Goal: Task Accomplishment & Management: Manage account settings

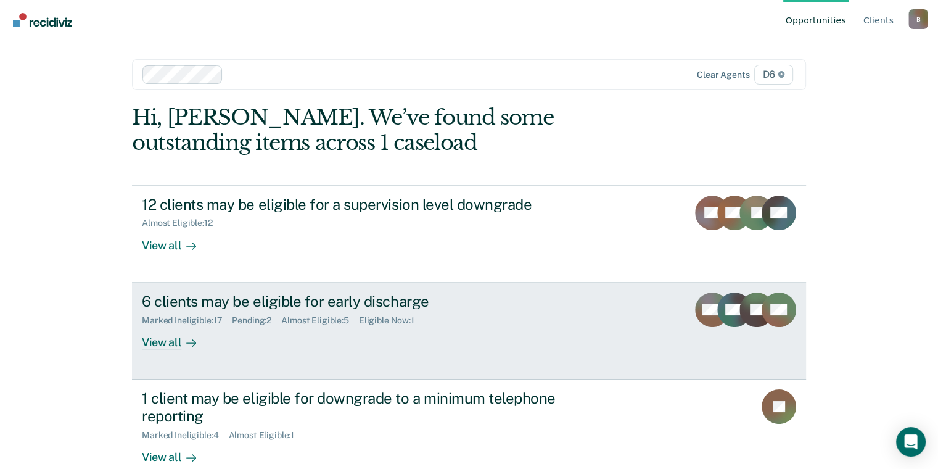
click at [165, 337] on div "View all" at bounding box center [176, 337] width 69 height 24
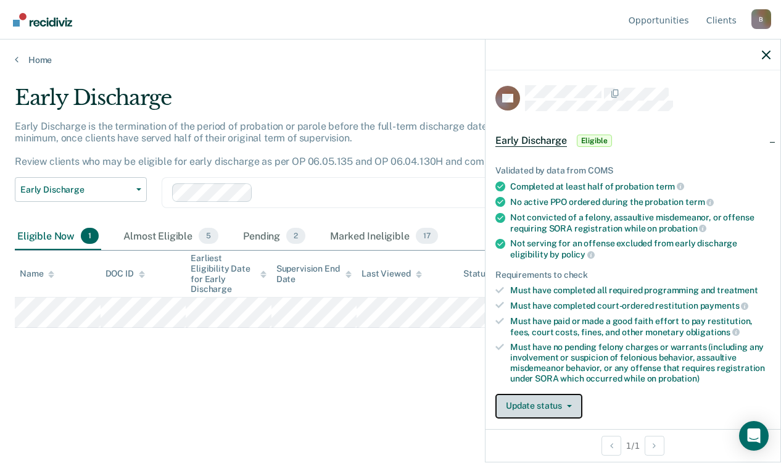
click at [558, 405] on button "Update status" at bounding box center [538, 405] width 87 height 25
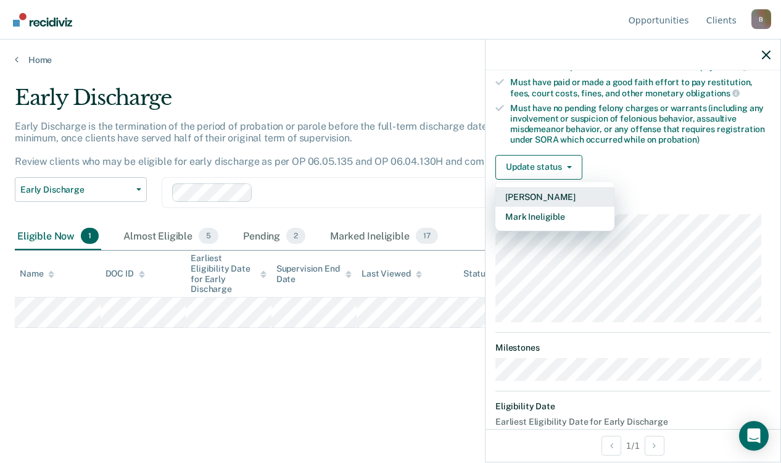
scroll to position [249, 0]
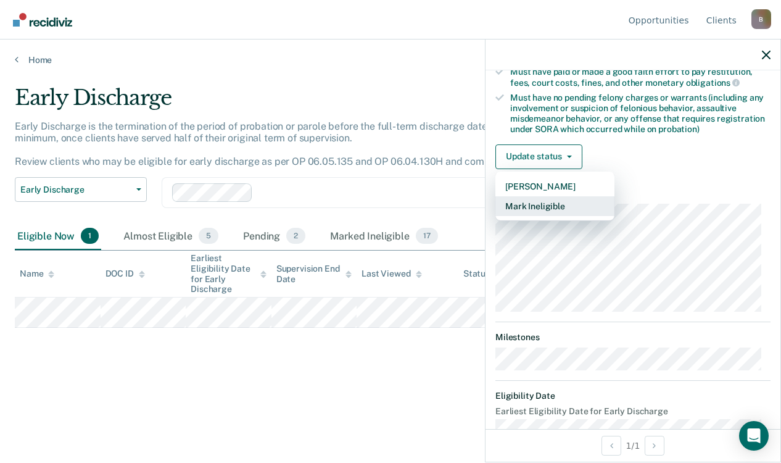
click at [533, 201] on button "Mark Ineligible" at bounding box center [554, 206] width 119 height 20
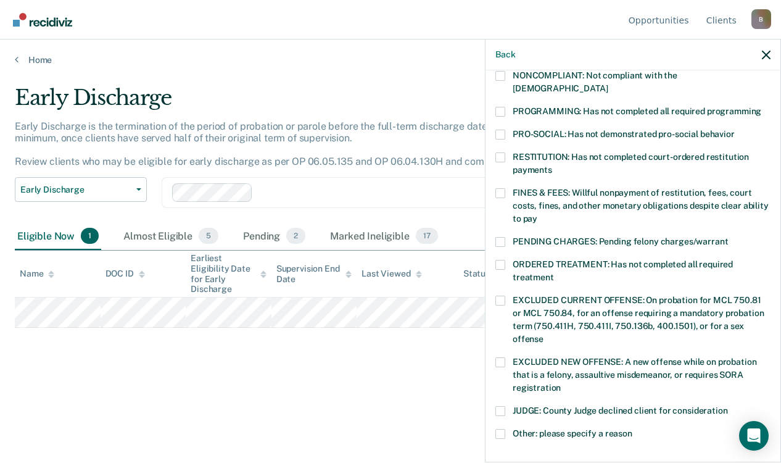
click at [502, 188] on span at bounding box center [500, 193] width 10 height 10
click at [537, 214] on input "FINES & FEES: Willful nonpayment of restitution, fees, court costs, fines, and …" at bounding box center [537, 214] width 0 height 0
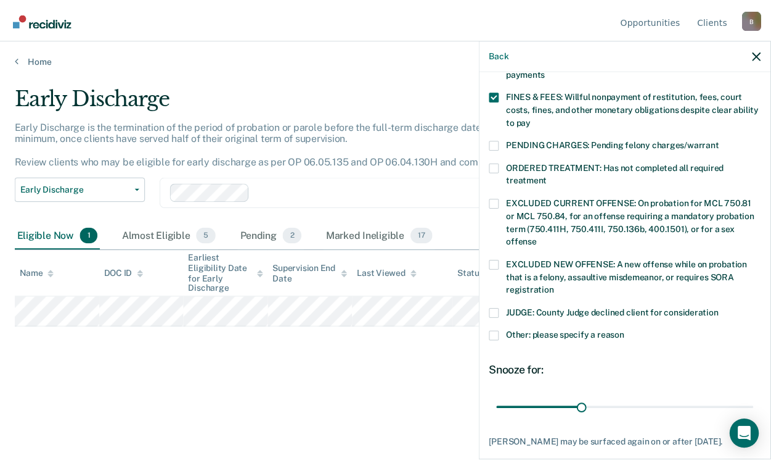
scroll to position [410, 0]
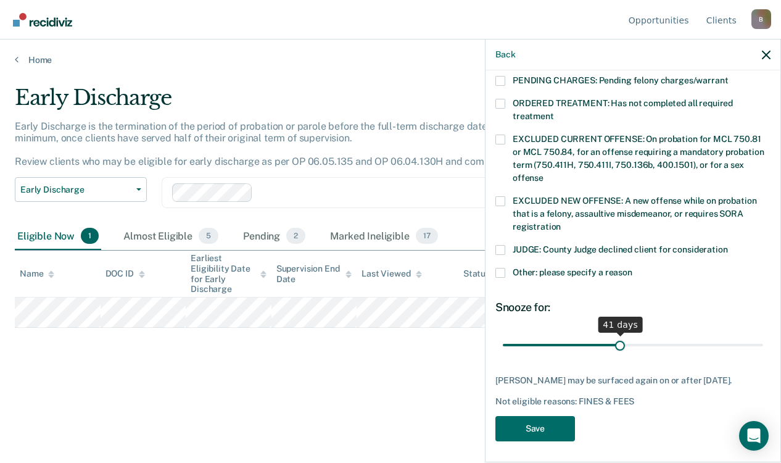
drag, startPoint x: 585, startPoint y: 330, endPoint x: 615, endPoint y: 329, distance: 29.6
type input "41"
click at [615, 334] on input "range" at bounding box center [633, 345] width 260 height 22
click at [554, 422] on button "Save" at bounding box center [535, 428] width 80 height 25
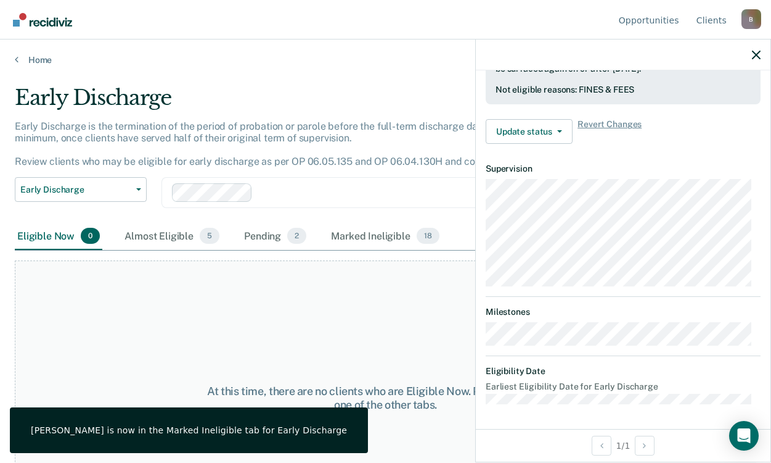
scroll to position [364, 0]
